Goal: Task Accomplishment & Management: Complete application form

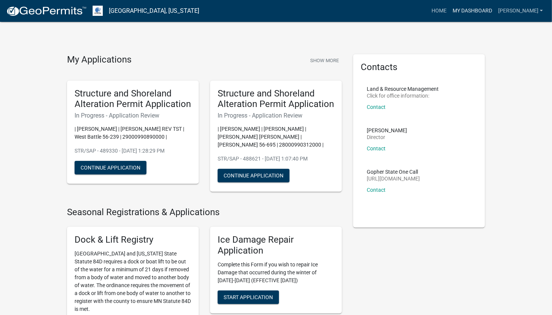
click at [481, 11] on link "My Dashboard" at bounding box center [472, 11] width 46 height 14
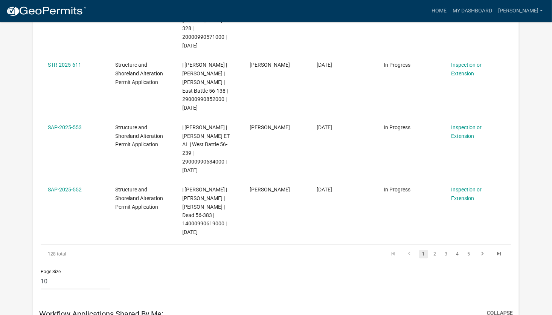
scroll to position [476, 0]
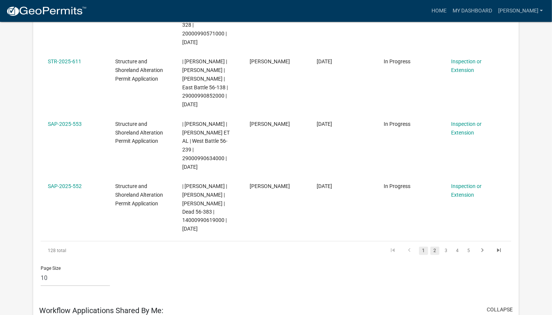
click at [434, 247] on link "2" at bounding box center [434, 251] width 9 height 8
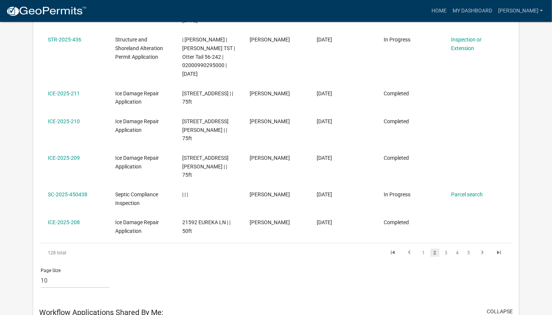
scroll to position [401, 0]
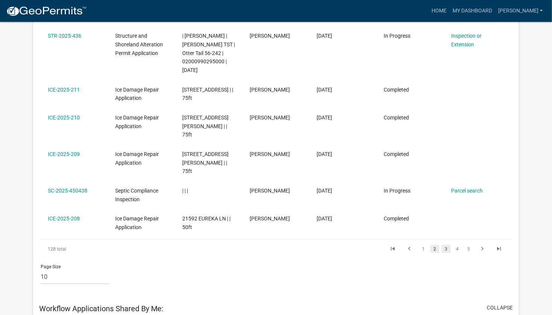
click at [446, 245] on link "3" at bounding box center [446, 249] width 9 height 8
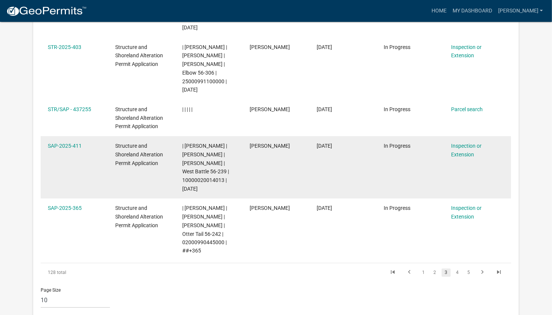
scroll to position [483, 0]
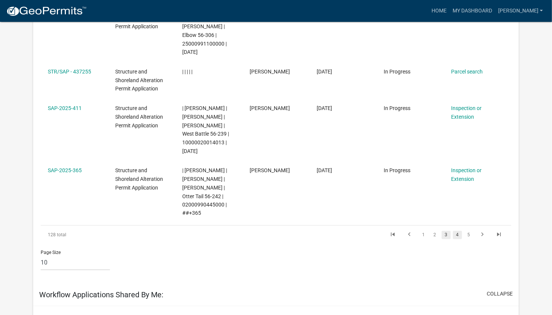
click at [457, 231] on link "4" at bounding box center [457, 235] width 9 height 8
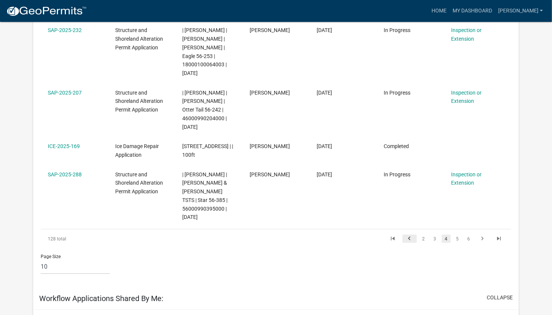
scroll to position [403, 0]
click at [460, 242] on link "5" at bounding box center [457, 238] width 9 height 8
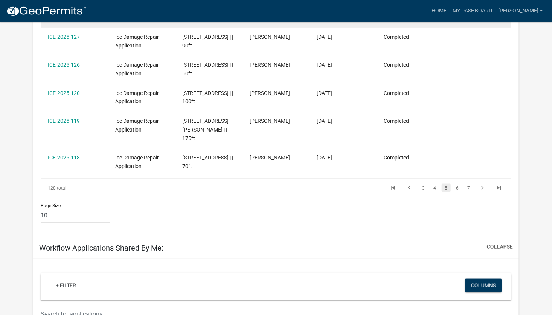
scroll to position [370, 0]
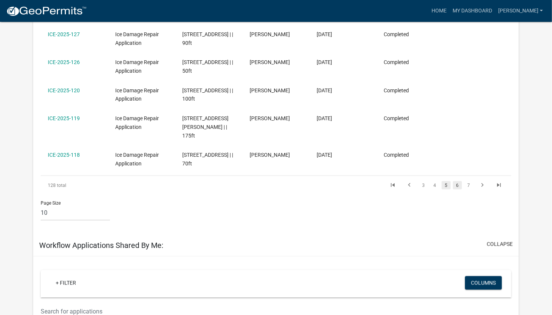
click at [457, 189] on link "6" at bounding box center [457, 185] width 9 height 8
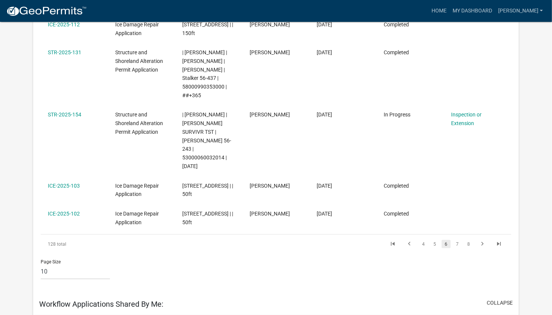
scroll to position [368, 0]
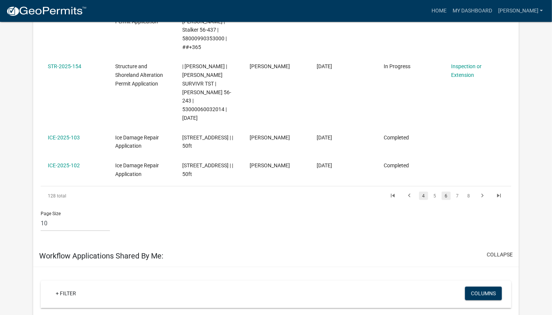
click at [422, 192] on link "4" at bounding box center [423, 196] width 9 height 8
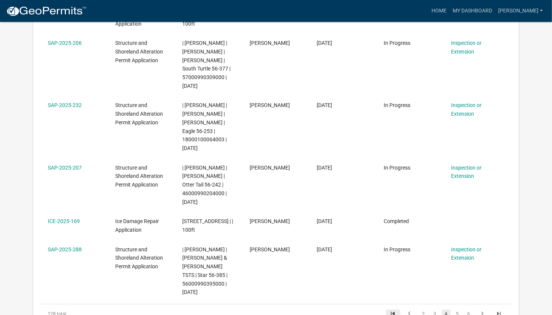
scroll to position [399, 0]
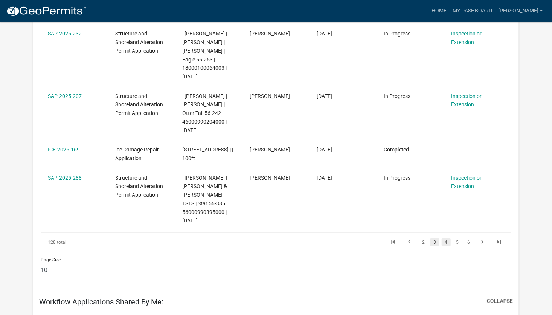
click at [437, 246] on link "3" at bounding box center [434, 242] width 9 height 8
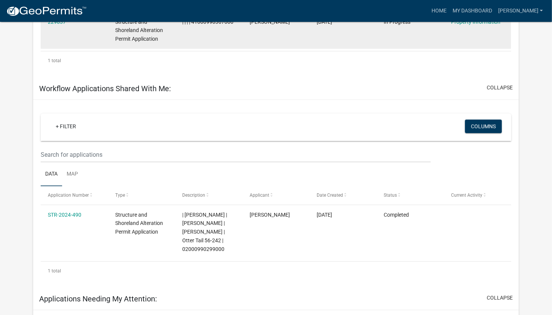
scroll to position [894, 0]
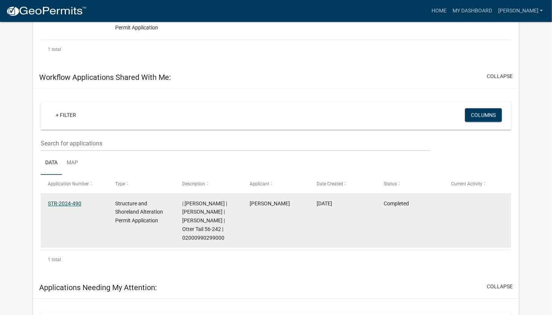
click at [69, 200] on link "STR-2024-490" at bounding box center [64, 203] width 33 height 6
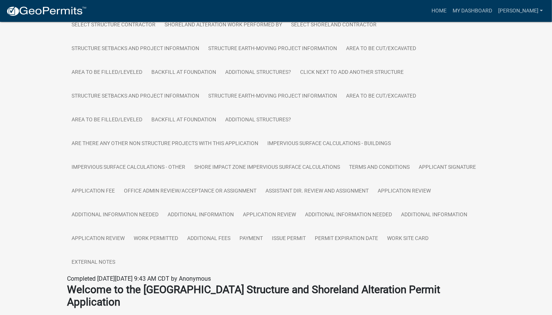
scroll to position [215, 0]
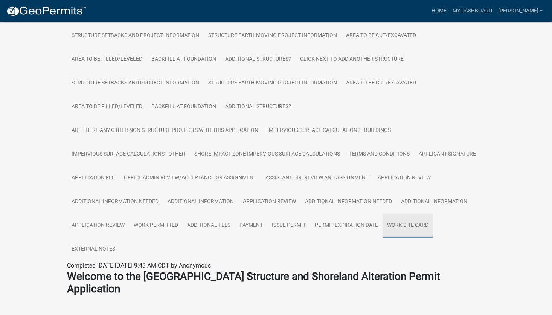
click at [414, 223] on link "Work Site Card" at bounding box center [407, 225] width 50 height 24
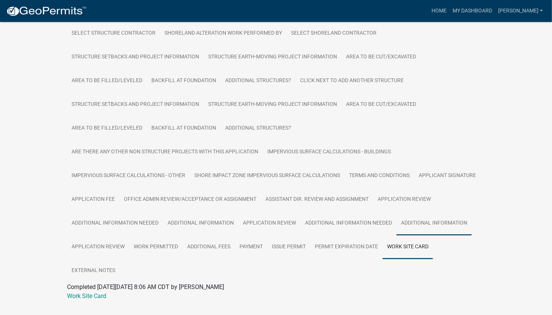
scroll to position [212, 0]
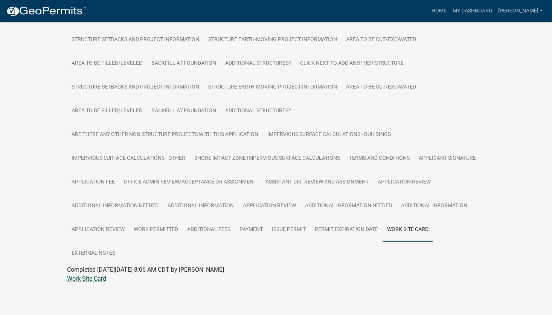
click at [76, 281] on link "Work Site Card" at bounding box center [86, 278] width 39 height 7
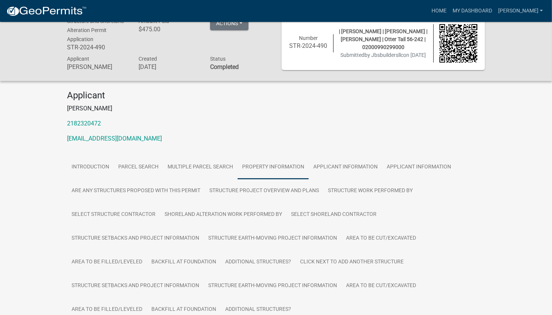
scroll to position [0, 0]
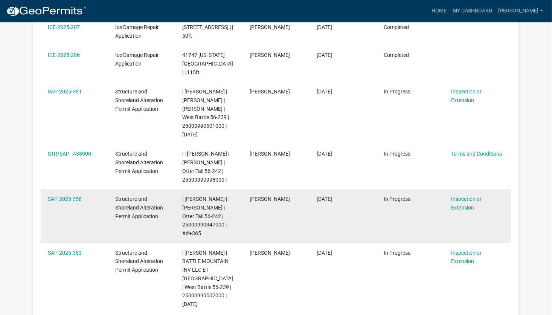
scroll to position [161, 0]
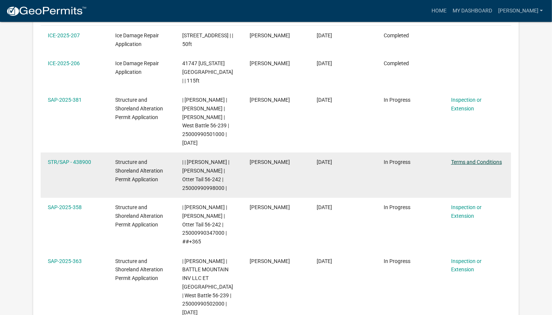
click at [488, 159] on link "Terms and Conditions" at bounding box center [476, 162] width 51 height 6
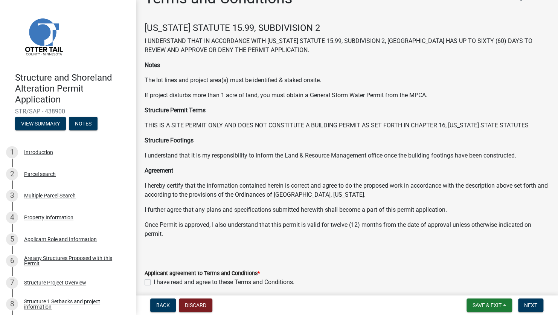
scroll to position [50, 0]
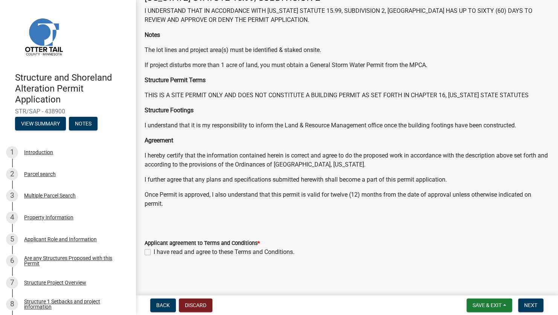
click at [154, 251] on label "I have read and agree to these Terms and Conditions." at bounding box center [224, 251] width 141 height 9
click at [154, 251] on input "I have read and agree to these Terms and Conditions." at bounding box center [156, 249] width 5 height 5
checkbox input "true"
click at [532, 304] on span "Next" at bounding box center [530, 305] width 13 height 6
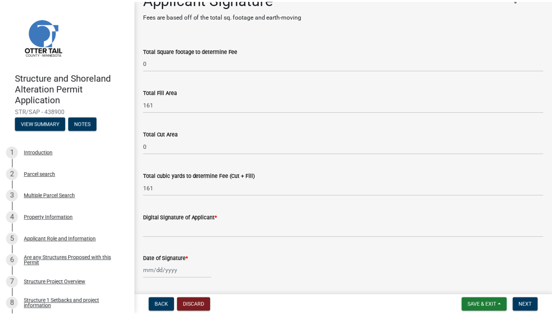
scroll to position [0, 0]
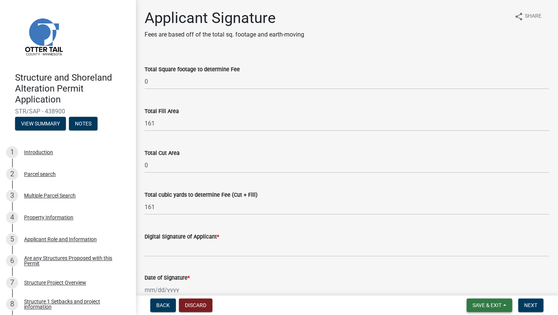
click at [487, 303] on span "Save & Exit" at bounding box center [486, 305] width 29 height 6
click at [472, 288] on button "Save & Exit" at bounding box center [482, 285] width 60 height 18
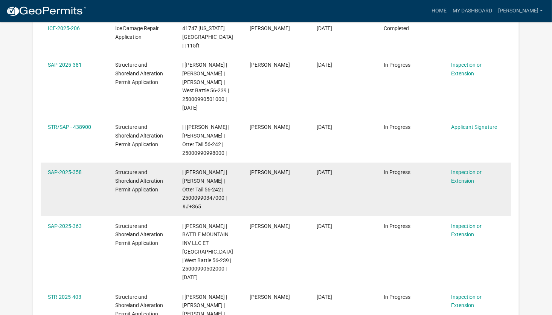
scroll to position [213, 0]
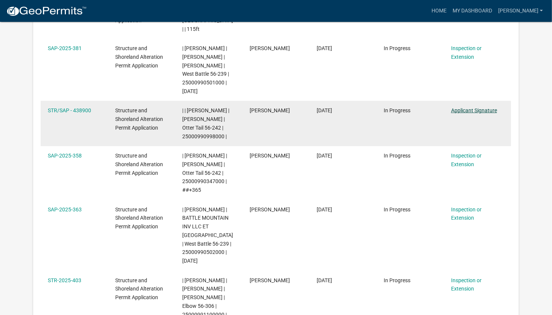
click at [478, 107] on link "Applicant Signature" at bounding box center [474, 110] width 46 height 6
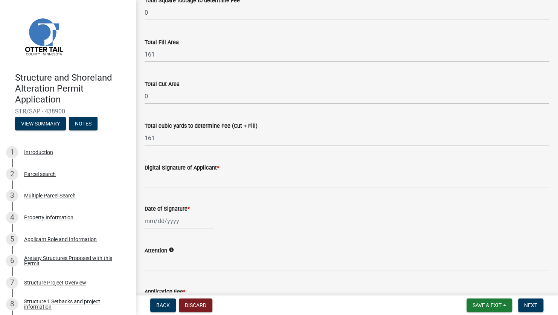
scroll to position [113, 0]
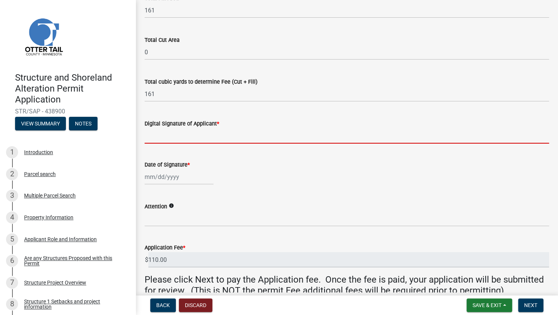
click at [174, 140] on input "Digital Signature of Applicant *" at bounding box center [347, 135] width 404 height 15
type input "[PERSON_NAME]"
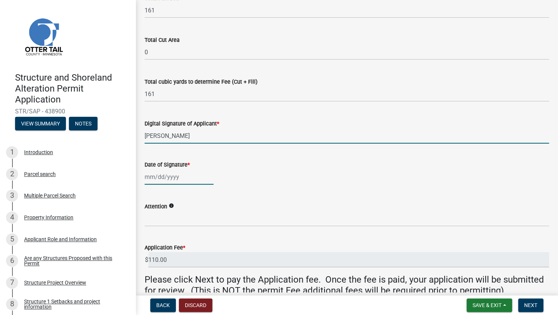
type input "[DATE]"
select select "10"
select select "2025"
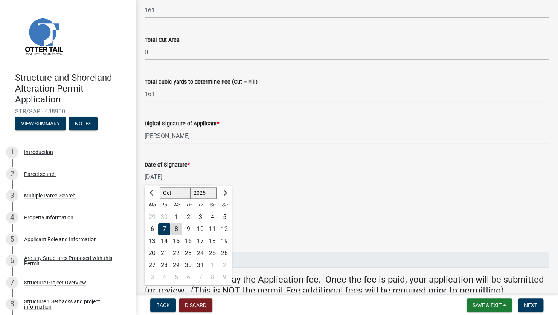
click at [179, 230] on div "8" at bounding box center [176, 229] width 12 height 12
type input "[DATE]"
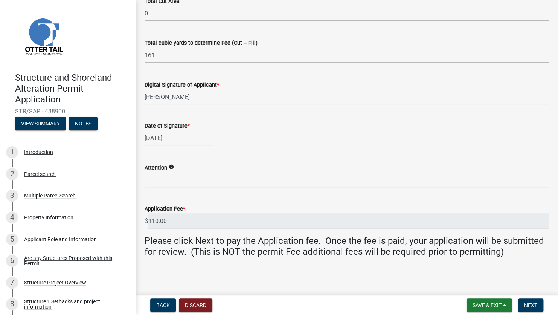
scroll to position [152, 0]
click at [533, 306] on span "Next" at bounding box center [530, 305] width 13 height 6
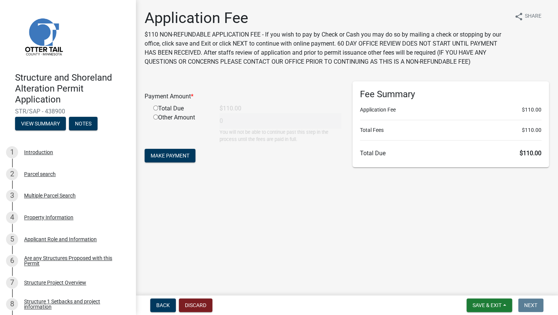
click at [155, 107] on input "radio" at bounding box center [155, 107] width 5 height 5
radio input "true"
type input "110"
click at [173, 157] on span "Make Payment" at bounding box center [170, 155] width 39 height 6
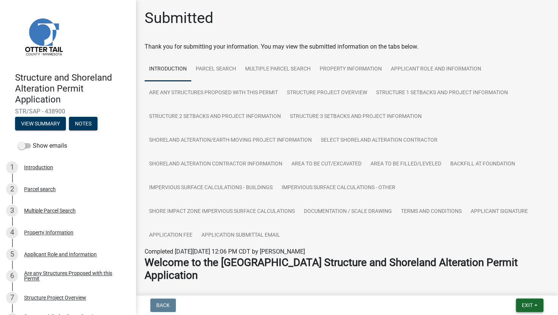
click at [528, 306] on span "Exit" at bounding box center [527, 305] width 11 height 6
click at [499, 285] on button "Save & Exit" at bounding box center [513, 285] width 60 height 18
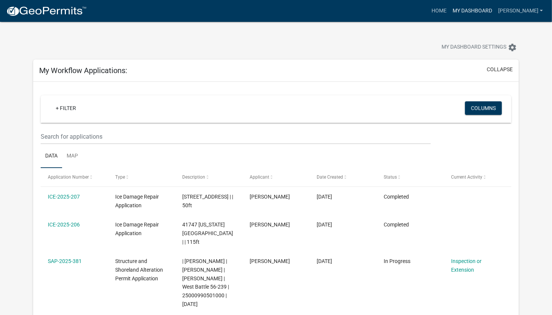
click at [487, 10] on link "My Dashboard" at bounding box center [472, 11] width 46 height 14
click at [449, 12] on link "Home" at bounding box center [438, 11] width 21 height 14
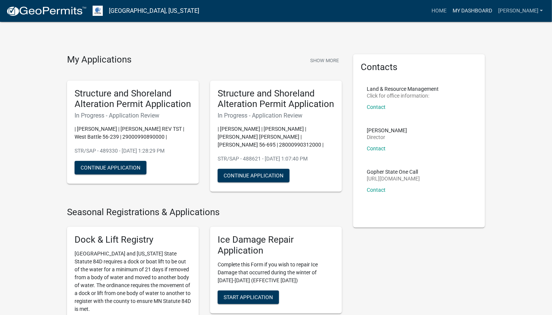
click at [477, 14] on link "My Dashboard" at bounding box center [472, 11] width 46 height 14
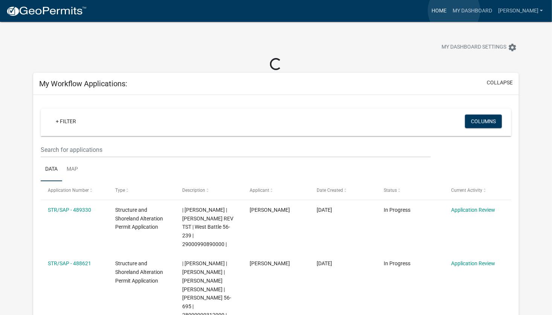
click at [449, 10] on link "Home" at bounding box center [438, 11] width 21 height 14
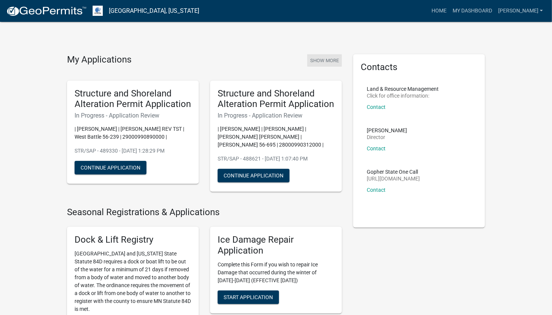
click at [327, 57] on button "Show More" at bounding box center [324, 60] width 35 height 12
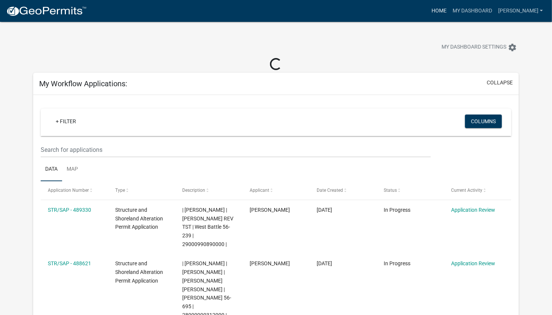
click at [449, 11] on link "Home" at bounding box center [438, 11] width 21 height 14
